Goal: Check status: Check status

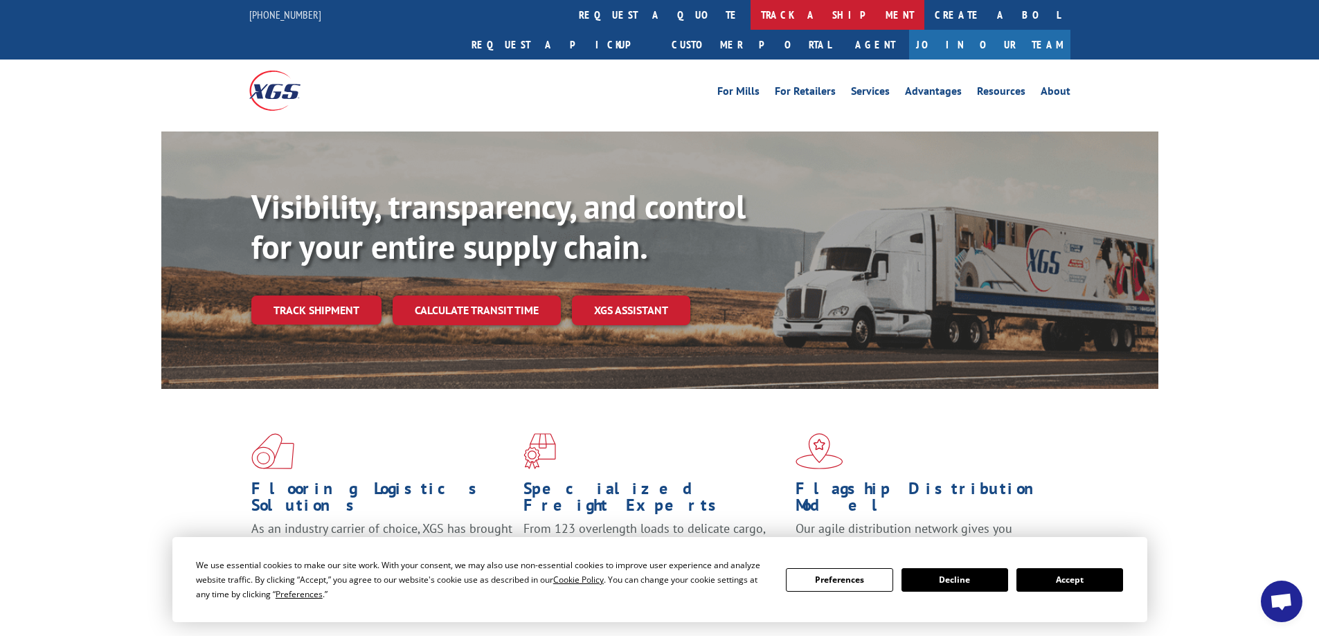
click at [750, 10] on link "track a shipment" at bounding box center [837, 15] width 174 height 30
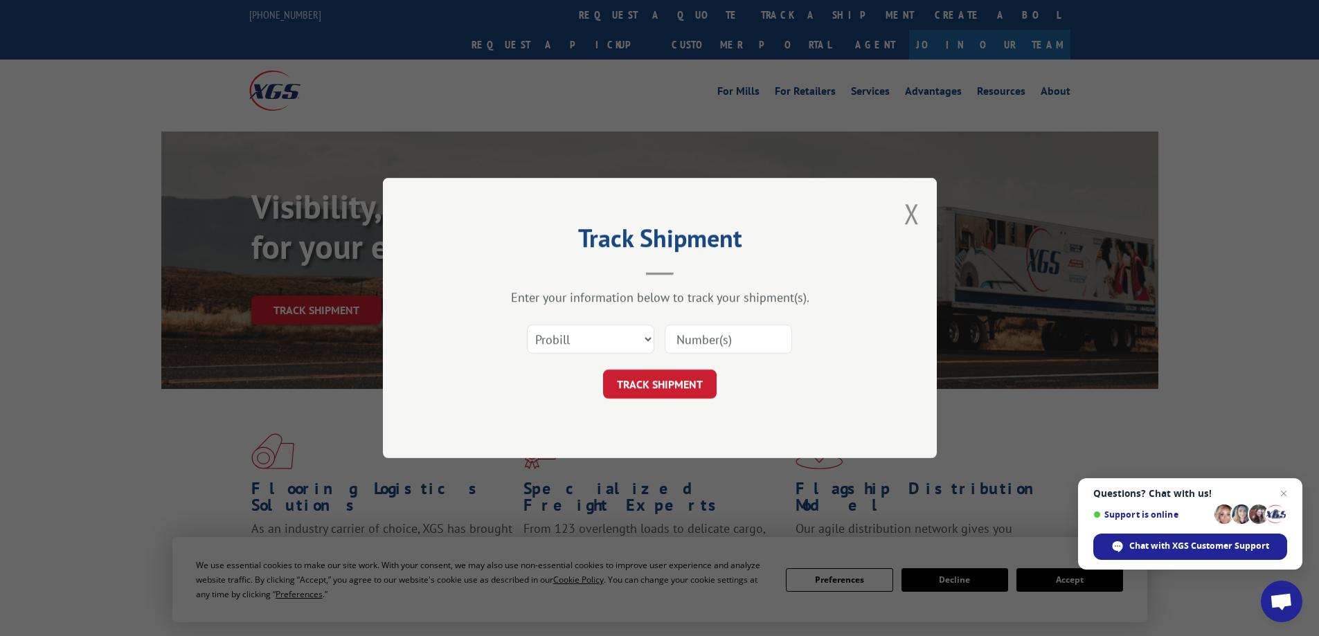
click at [681, 341] on input at bounding box center [727, 339] width 127 height 29
type input "4155-2"
click button "TRACK SHIPMENT" at bounding box center [660, 384] width 114 height 29
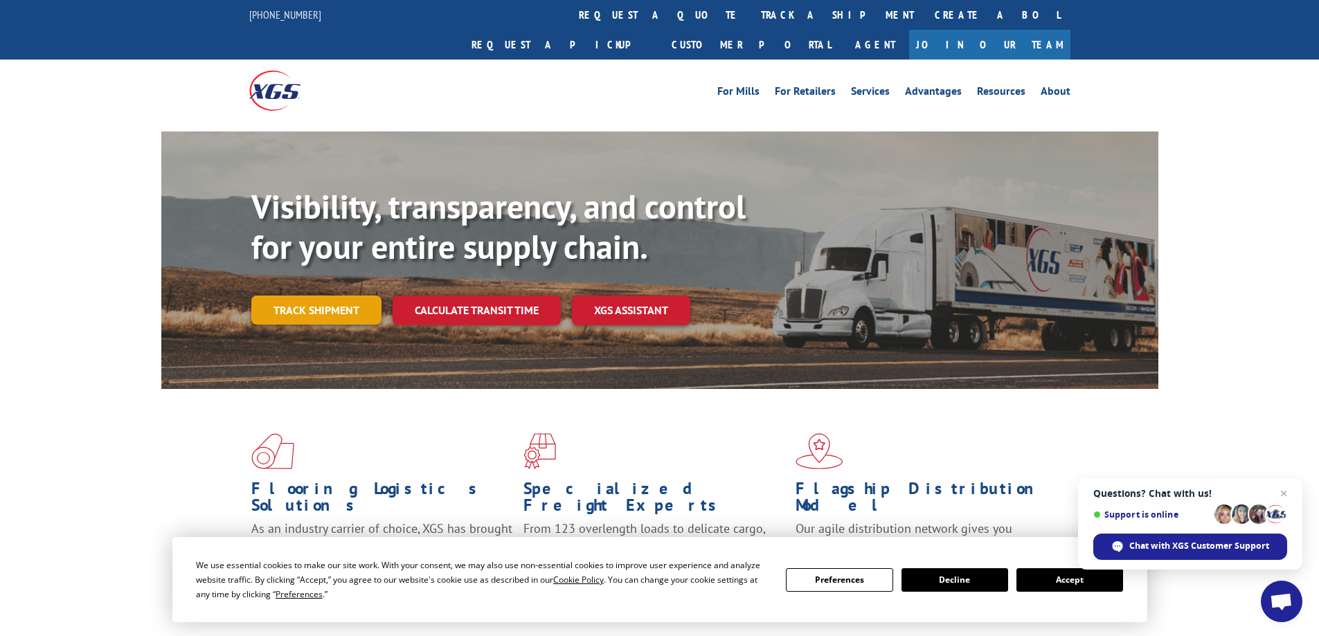
click at [322, 296] on link "Track shipment" at bounding box center [316, 310] width 130 height 29
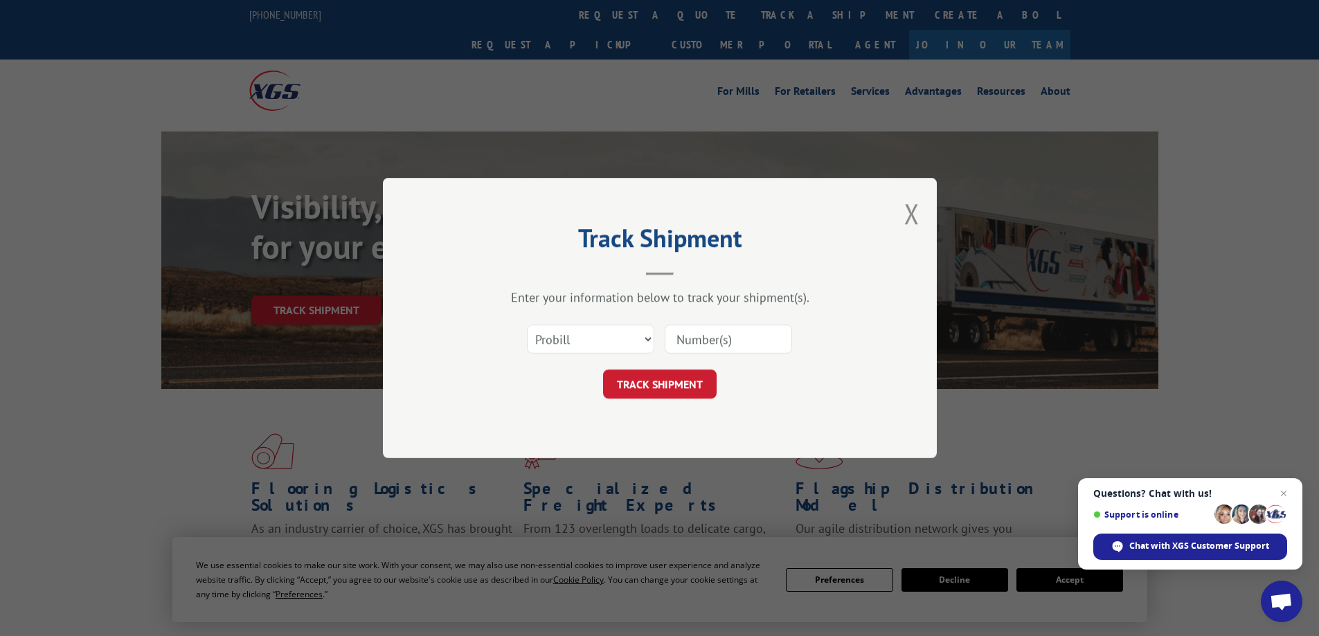
click at [697, 332] on input at bounding box center [727, 339] width 127 height 29
type input "31443847"
click button "TRACK SHIPMENT" at bounding box center [660, 384] width 114 height 29
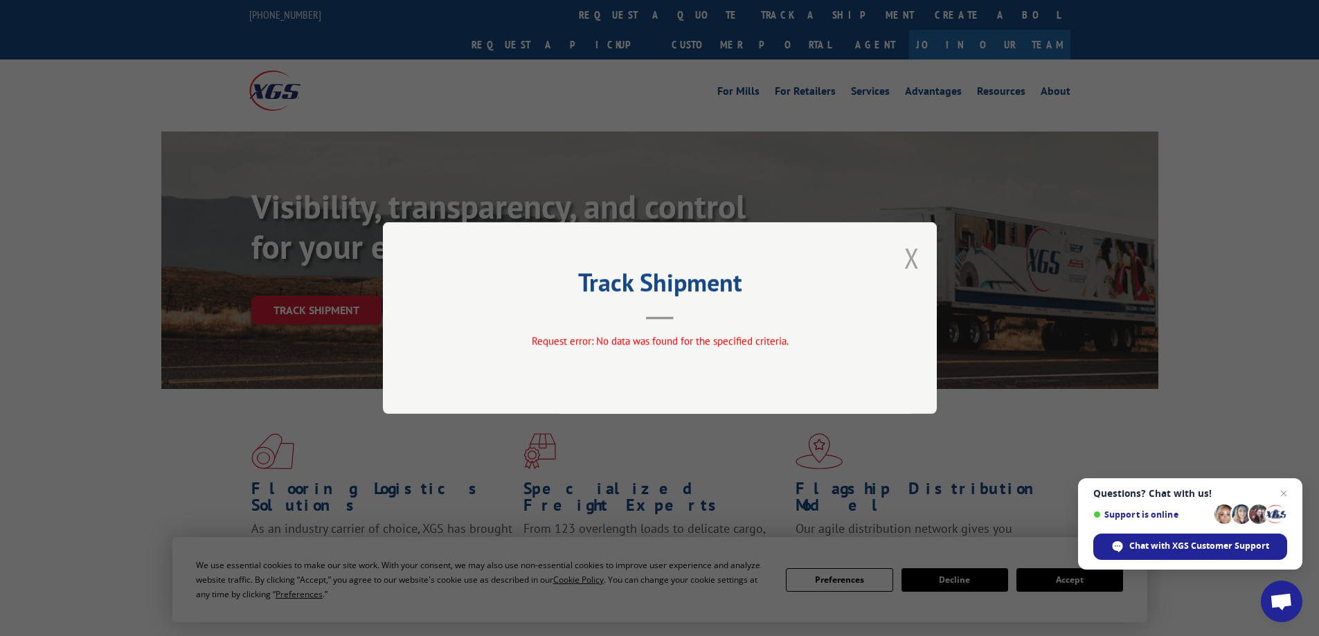
click at [907, 258] on button "Close modal" at bounding box center [911, 257] width 15 height 37
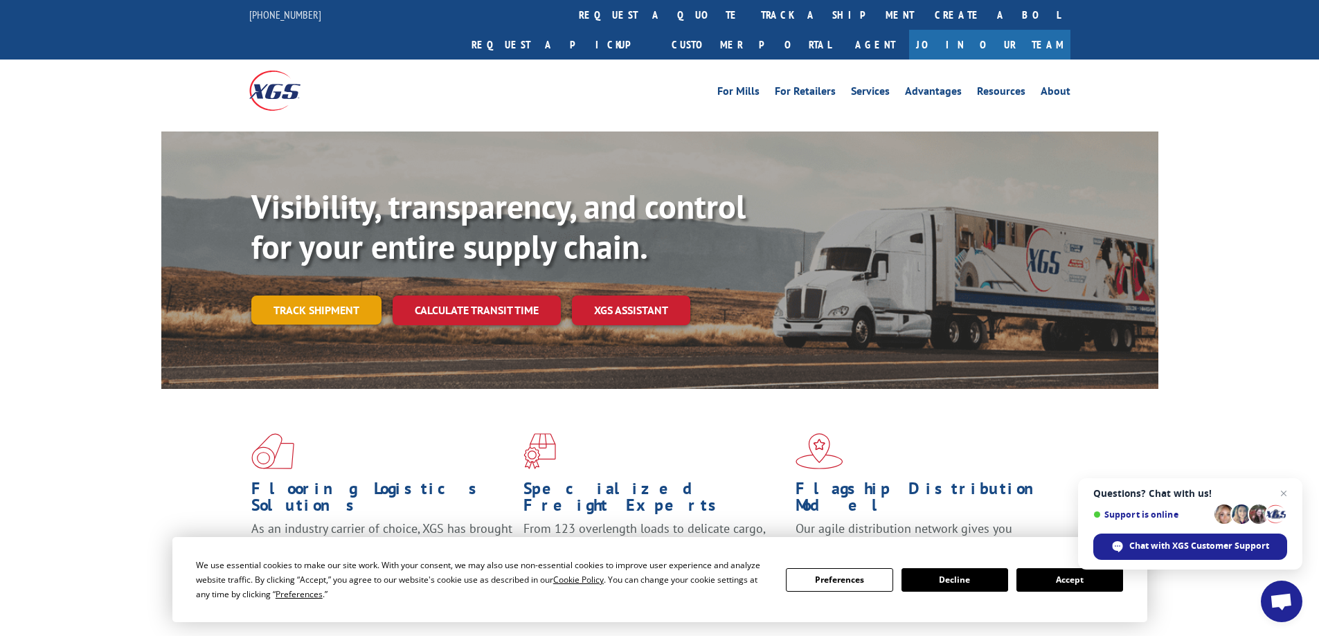
click at [327, 296] on link "Track shipment" at bounding box center [316, 310] width 130 height 29
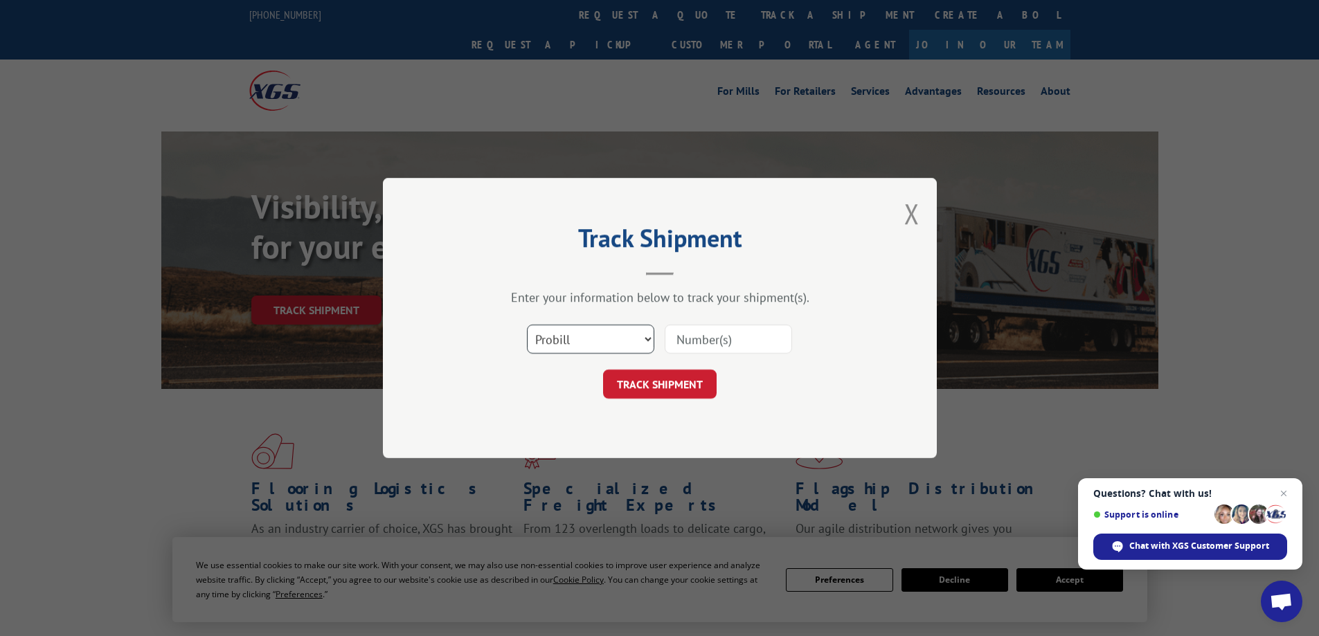
click at [652, 341] on select "Select category... Probill BOL PO" at bounding box center [590, 339] width 127 height 29
select select "po"
click at [527, 325] on select "Select category... Probill BOL PO" at bounding box center [590, 339] width 127 height 29
click at [714, 335] on input at bounding box center [727, 339] width 127 height 29
type input "00009816"
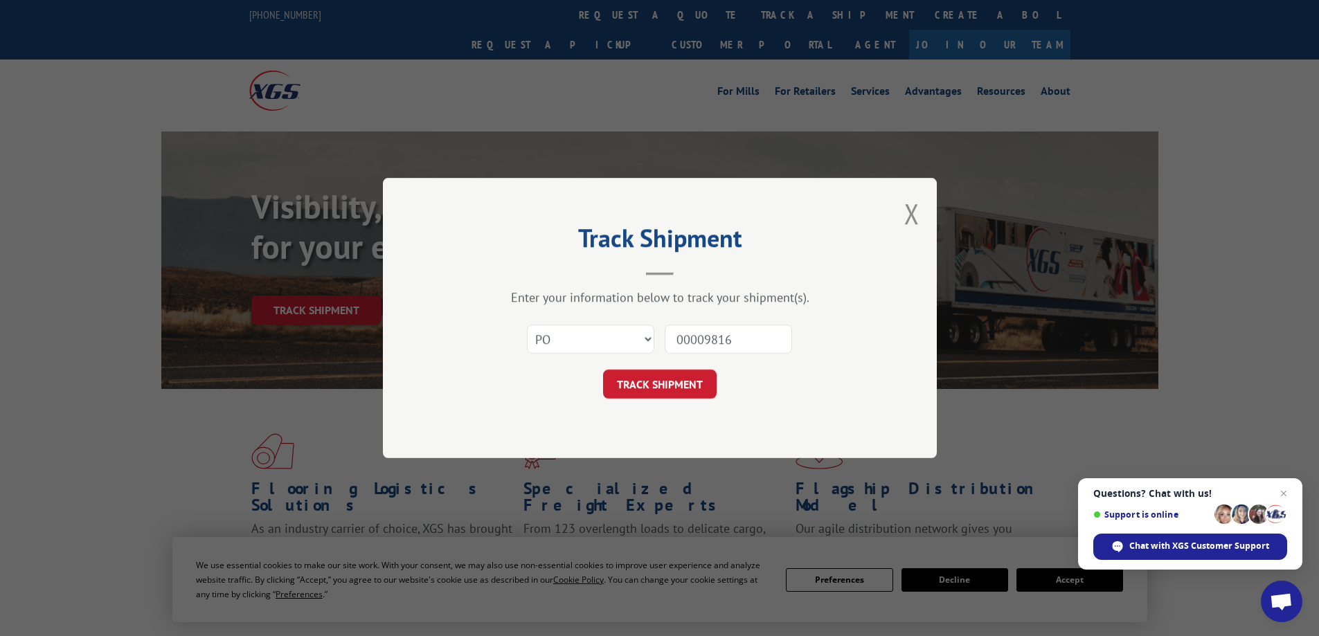
click button "TRACK SHIPMENT" at bounding box center [660, 384] width 114 height 29
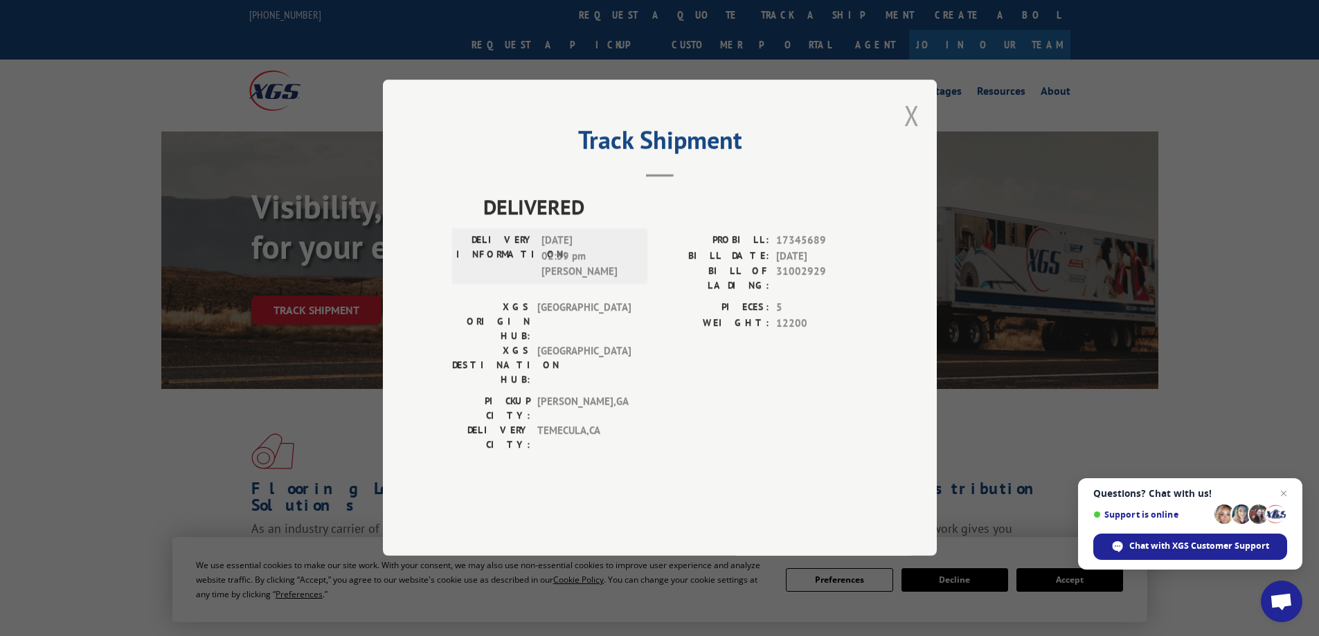
click at [912, 134] on button "Close modal" at bounding box center [911, 115] width 15 height 37
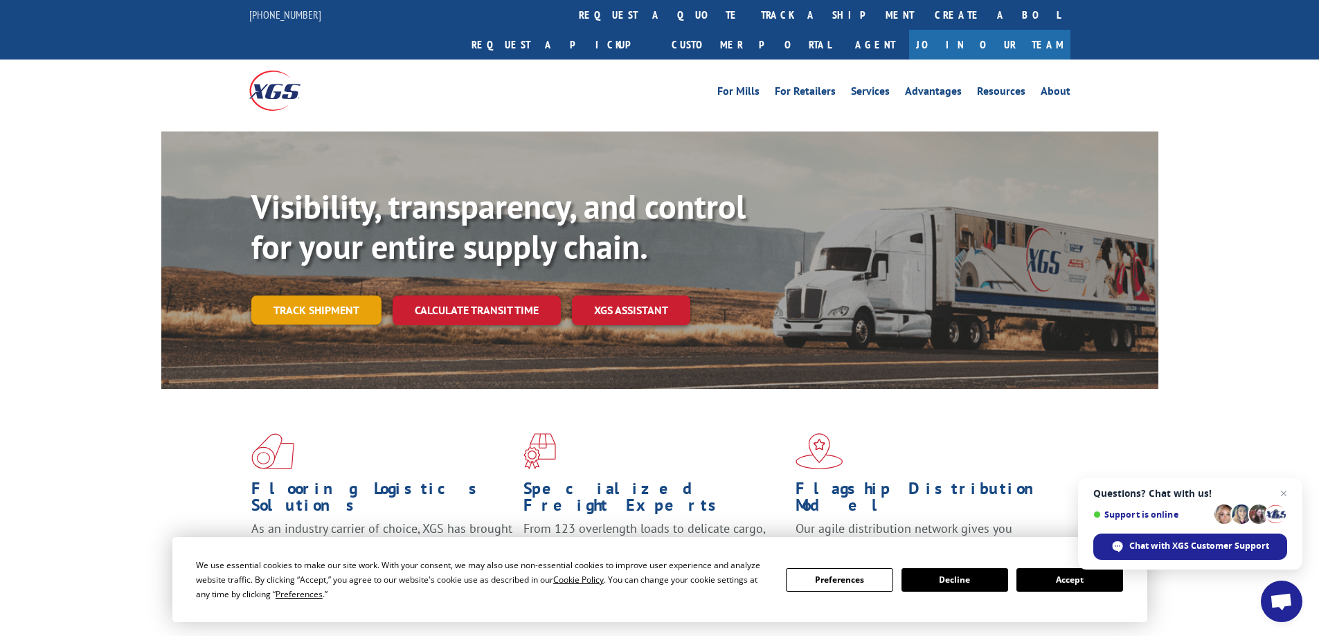
click at [319, 296] on link "Track shipment" at bounding box center [316, 310] width 130 height 29
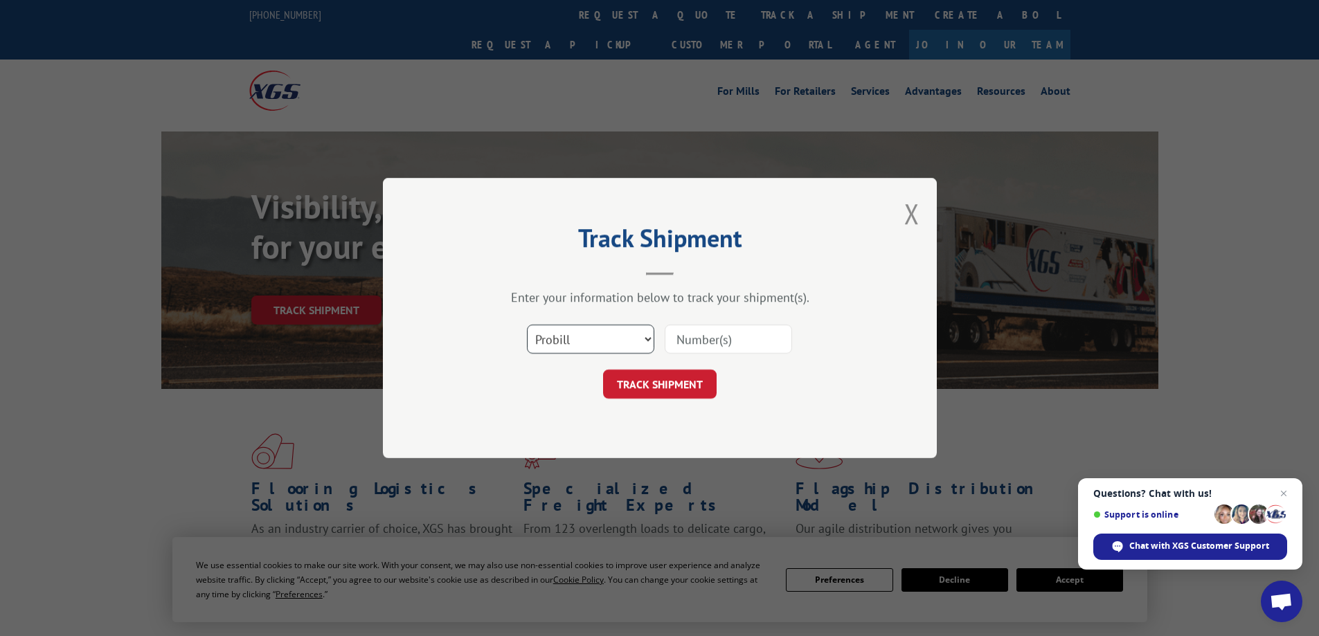
click at [647, 342] on select "Select category... Probill BOL PO" at bounding box center [590, 339] width 127 height 29
select select "bol"
click at [527, 325] on select "Select category... Probill BOL PO" at bounding box center [590, 339] width 127 height 29
click at [712, 341] on input at bounding box center [727, 339] width 127 height 29
type input "4155-2"
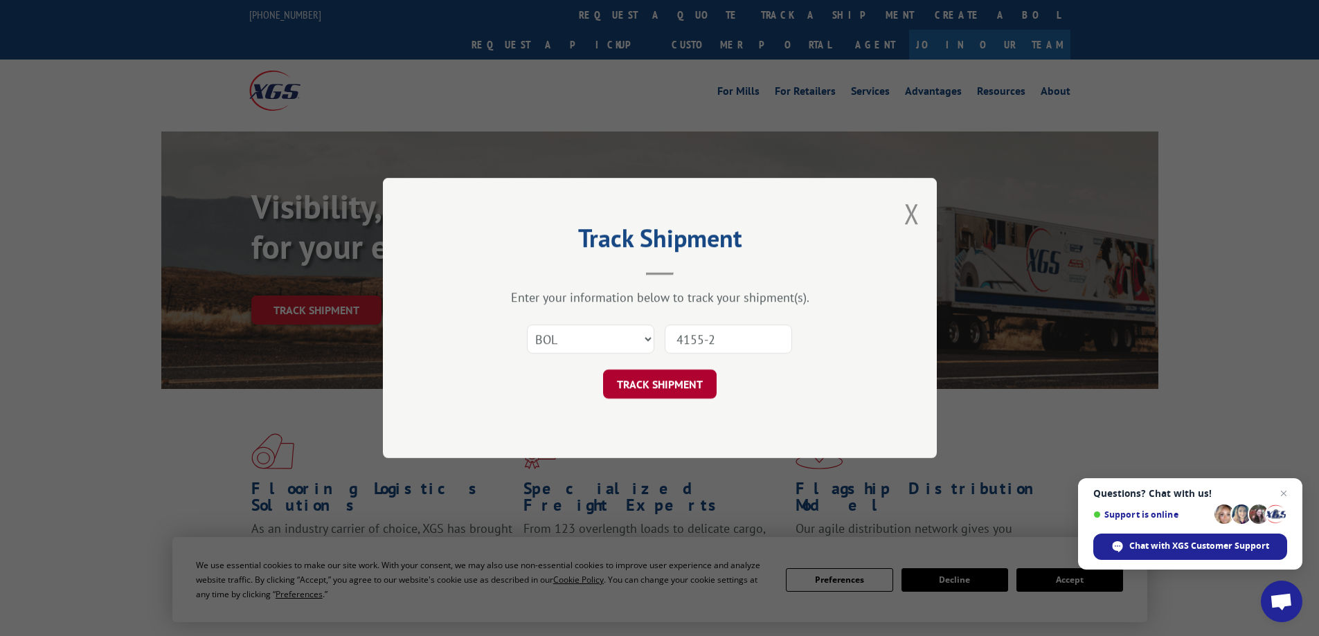
click at [702, 388] on button "TRACK SHIPMENT" at bounding box center [660, 384] width 114 height 29
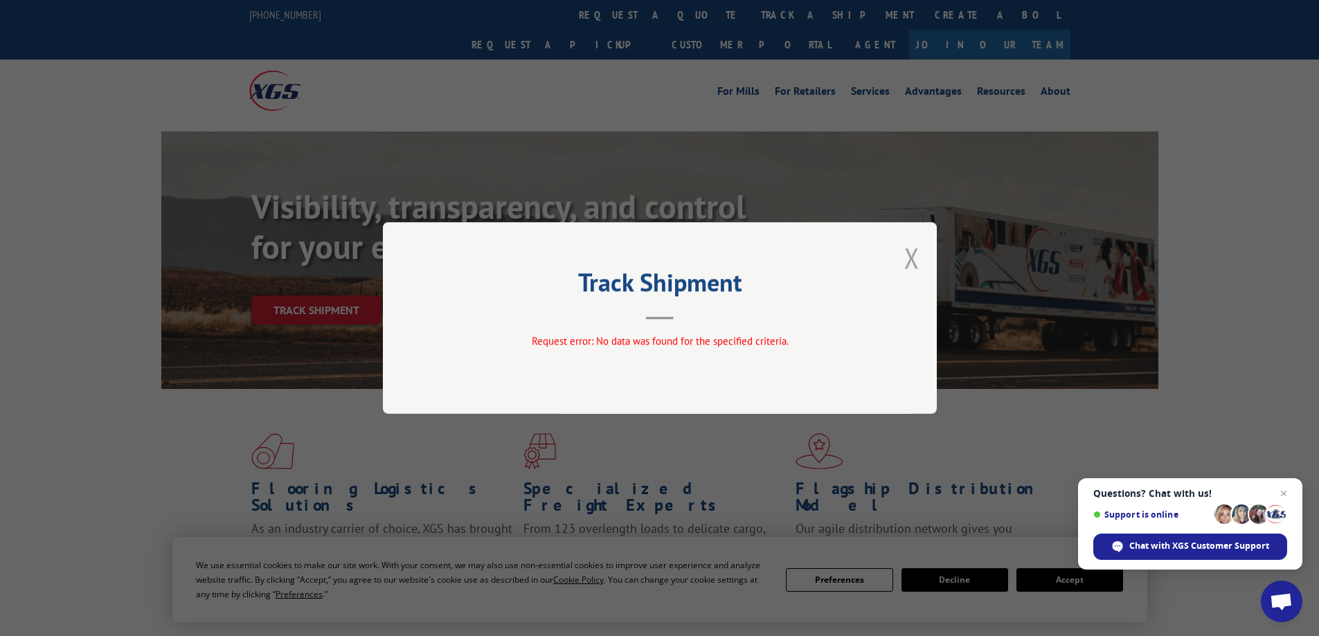
click at [908, 253] on button "Close modal" at bounding box center [911, 257] width 15 height 37
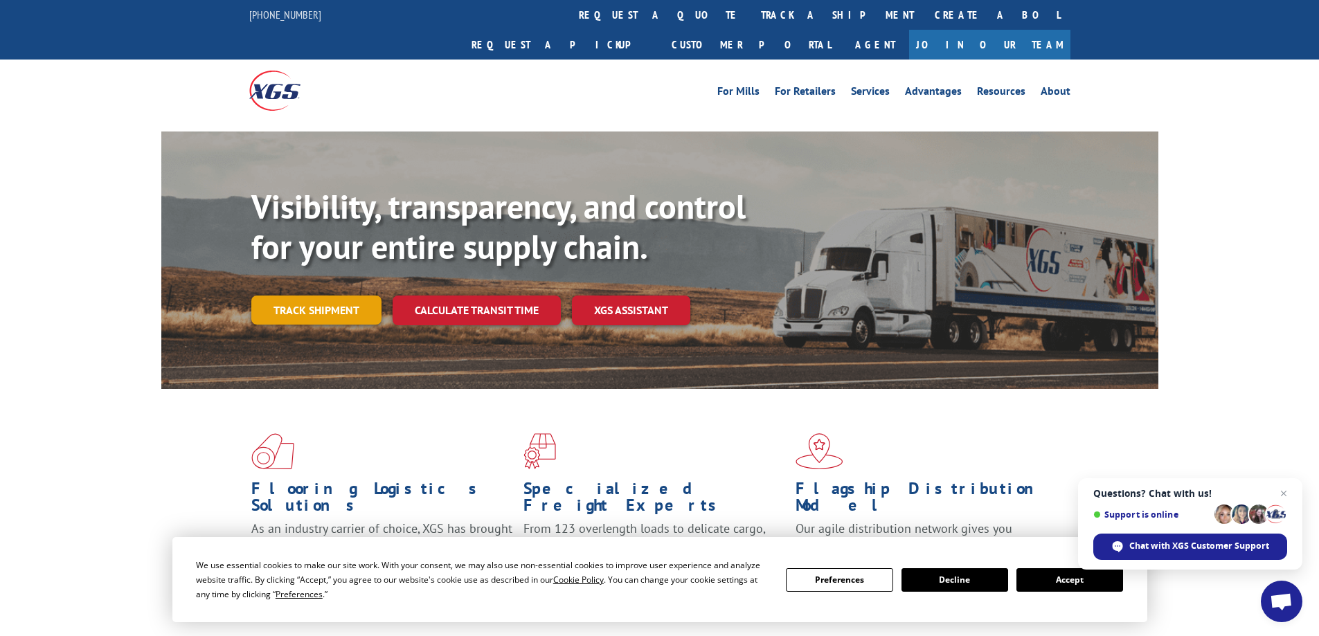
click at [323, 296] on link "Track shipment" at bounding box center [316, 310] width 130 height 29
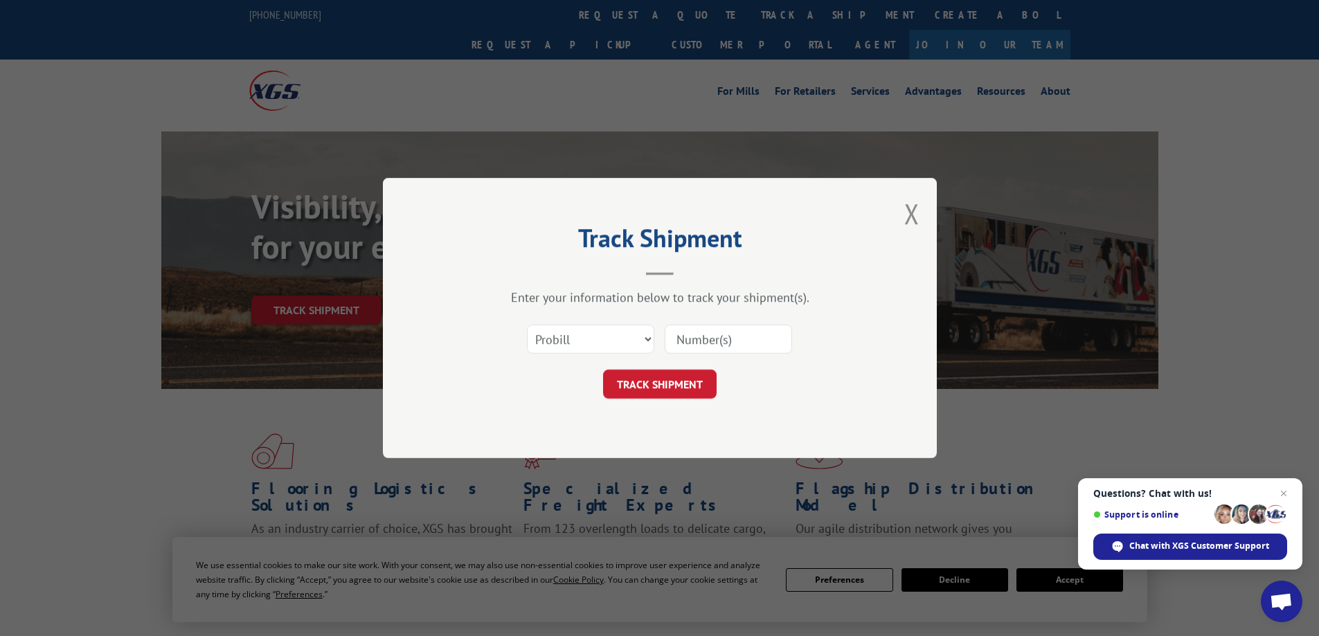
click at [707, 335] on input at bounding box center [727, 339] width 127 height 29
click at [646, 336] on select "Select category... Probill BOL PO" at bounding box center [590, 339] width 127 height 29
select select "bol"
click at [527, 325] on select "Select category... Probill BOL PO" at bounding box center [590, 339] width 127 height 29
click at [696, 337] on input at bounding box center [727, 339] width 127 height 29
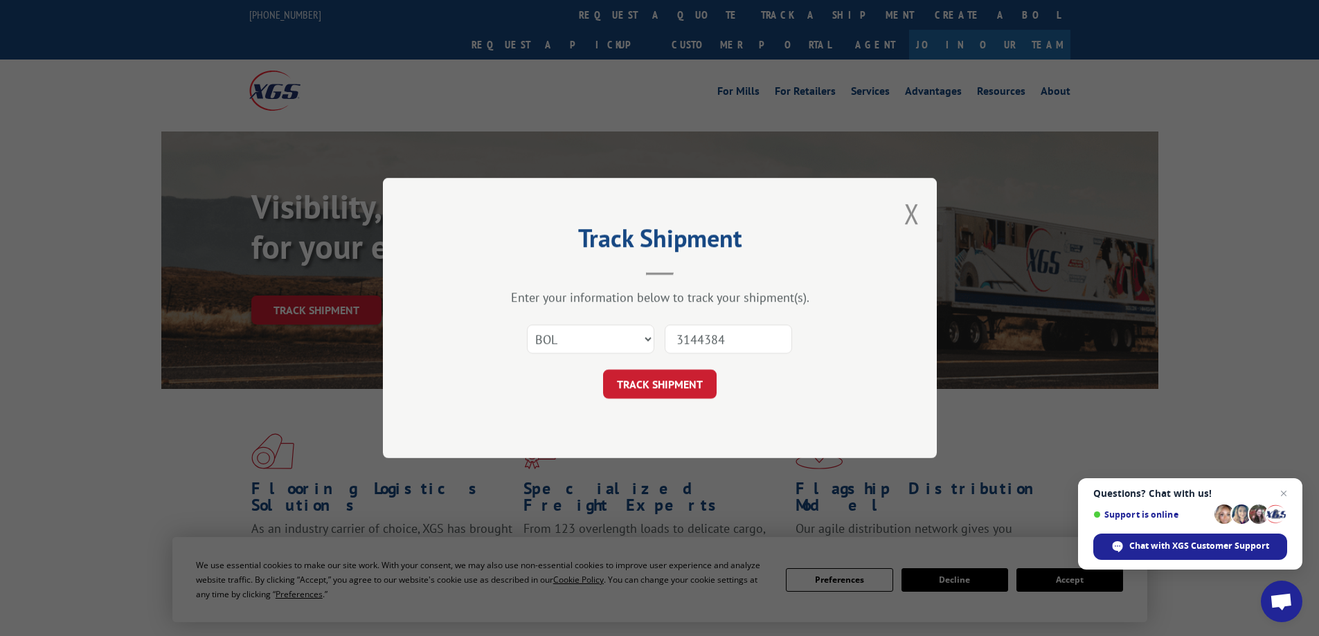
type input "31443847"
click button "TRACK SHIPMENT" at bounding box center [660, 384] width 114 height 29
